Goal: Navigation & Orientation: Find specific page/section

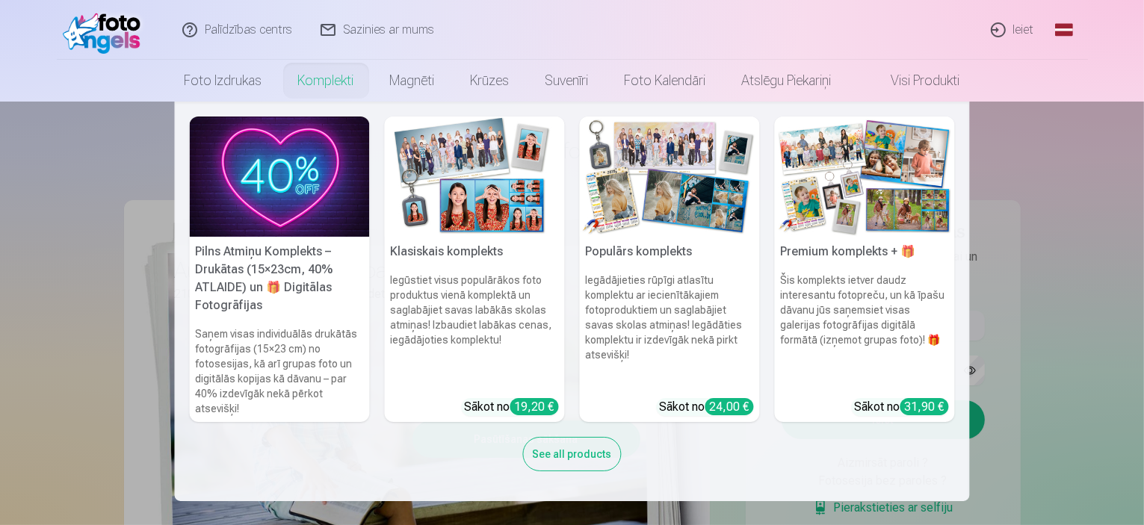
click at [323, 90] on link "Komplekti" at bounding box center [326, 81] width 92 height 42
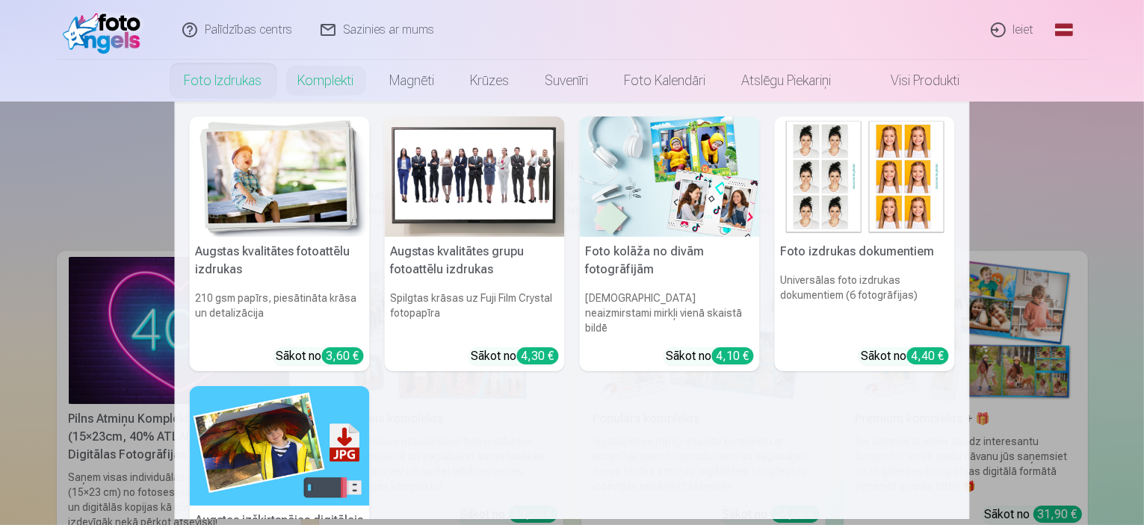
click at [233, 96] on link "Foto izdrukas" at bounding box center [224, 81] width 114 height 42
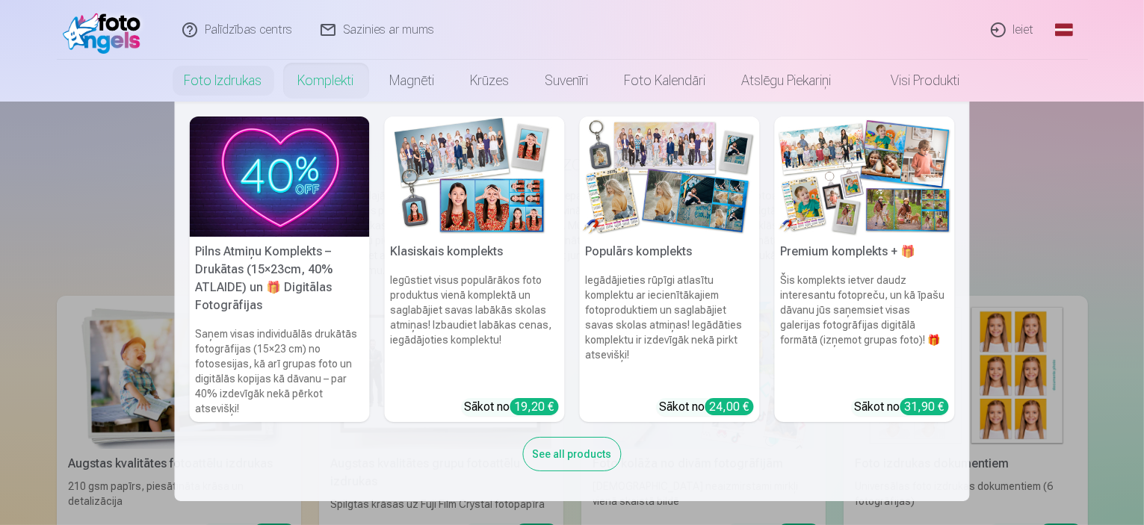
click at [308, 81] on link "Komplekti" at bounding box center [326, 81] width 92 height 42
